Goal: Navigation & Orientation: Find specific page/section

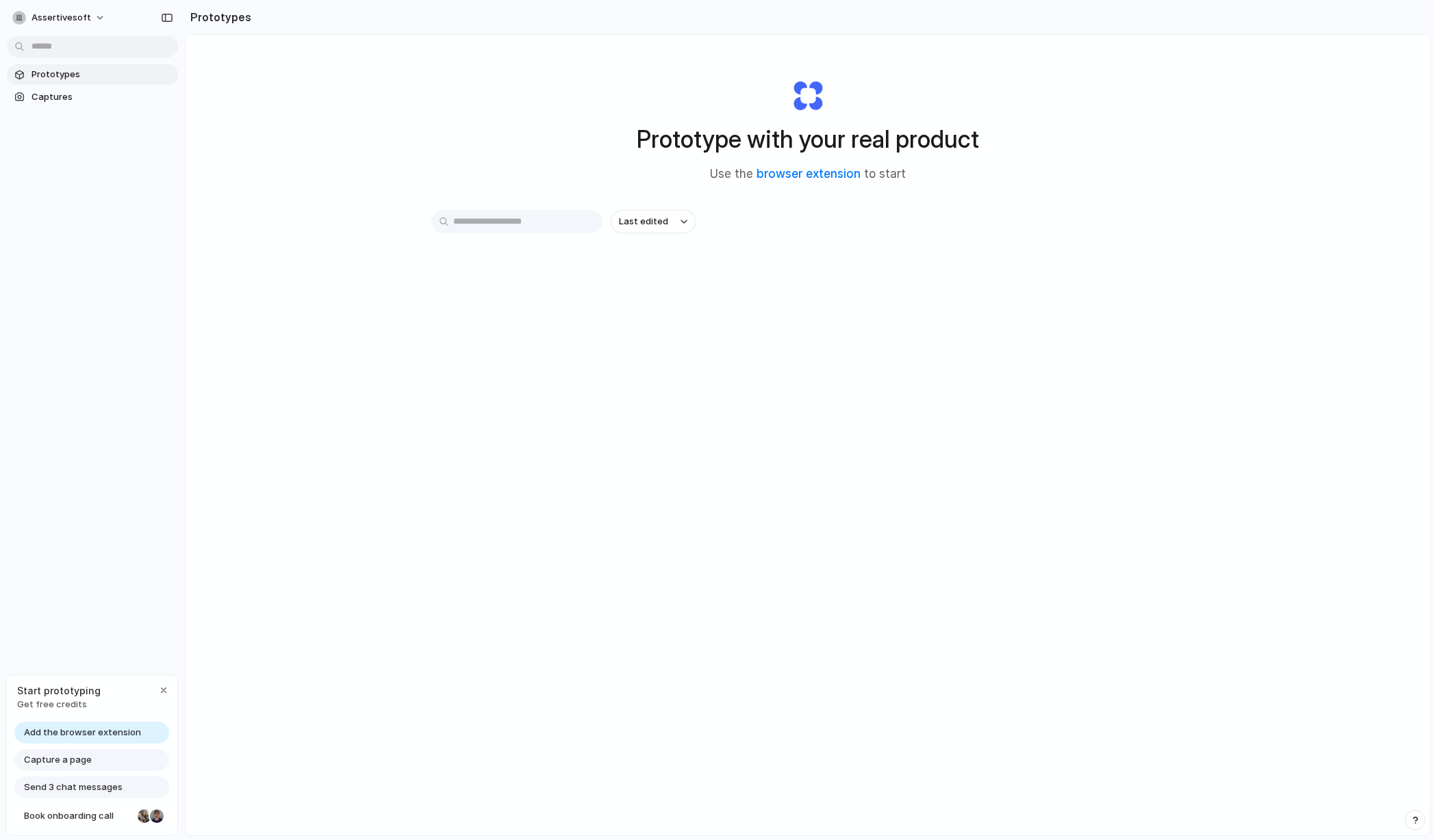
click at [36, 72] on span "Prototypes" at bounding box center [102, 75] width 141 height 14
click at [41, 95] on span "Captures" at bounding box center [102, 97] width 141 height 14
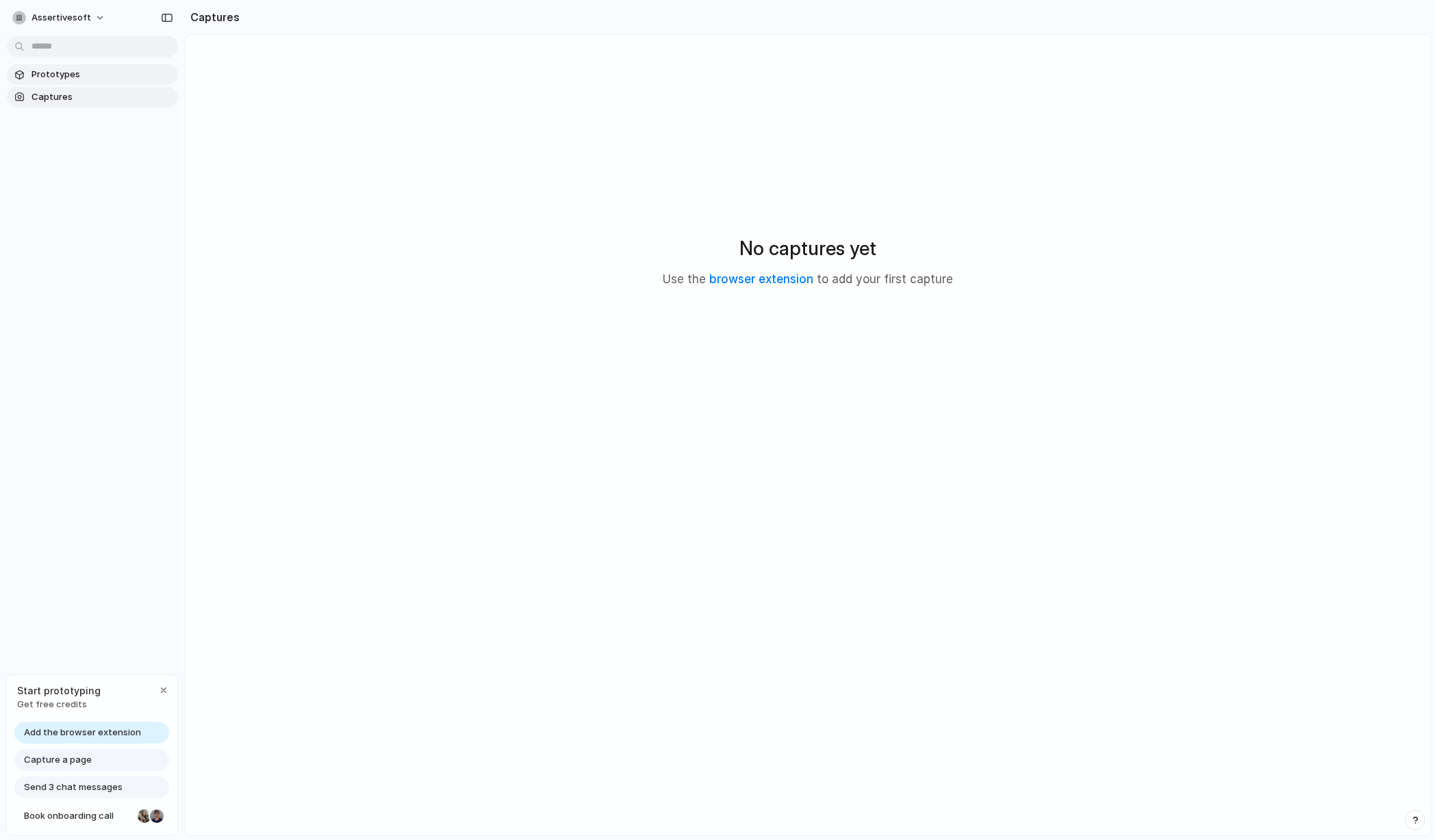
click at [64, 71] on span "Prototypes" at bounding box center [102, 75] width 141 height 14
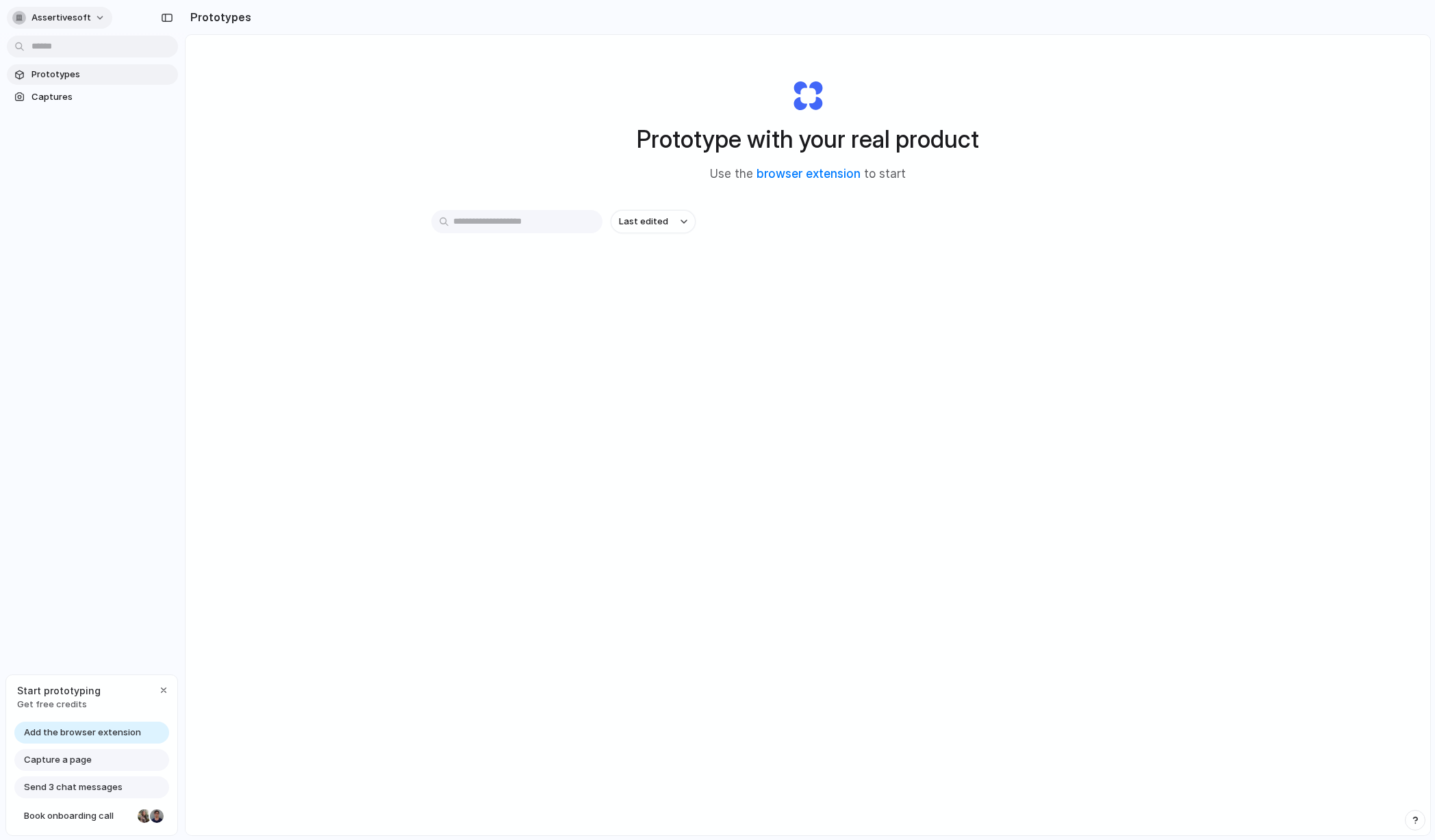
click at [99, 14] on button "assertivesoft" at bounding box center [59, 18] width 106 height 22
click at [153, 137] on li "Dark" at bounding box center [167, 136] width 81 height 22
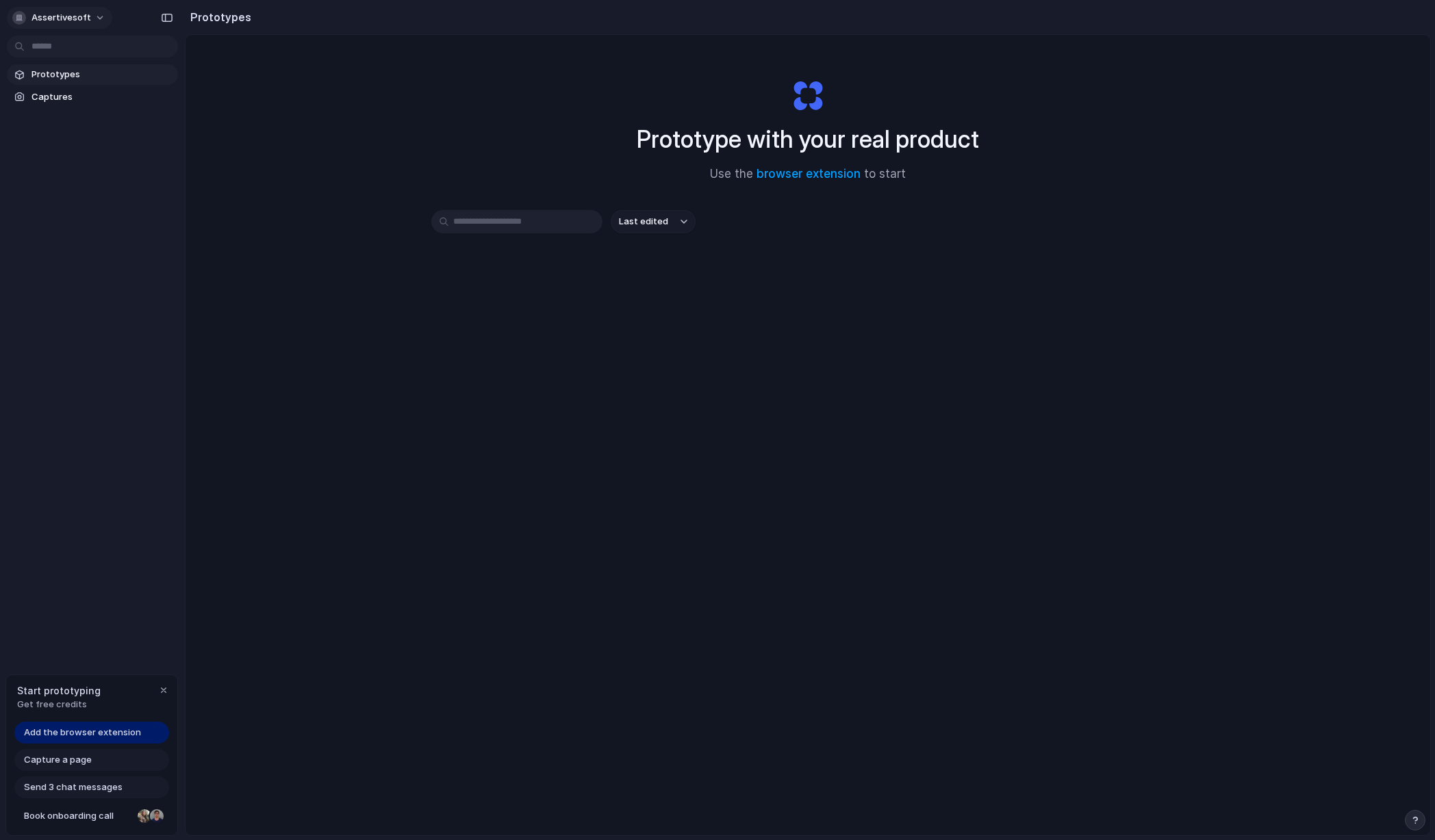
click at [97, 22] on button "assertivesoft" at bounding box center [59, 18] width 106 height 22
